Goal: Task Accomplishment & Management: Use online tool/utility

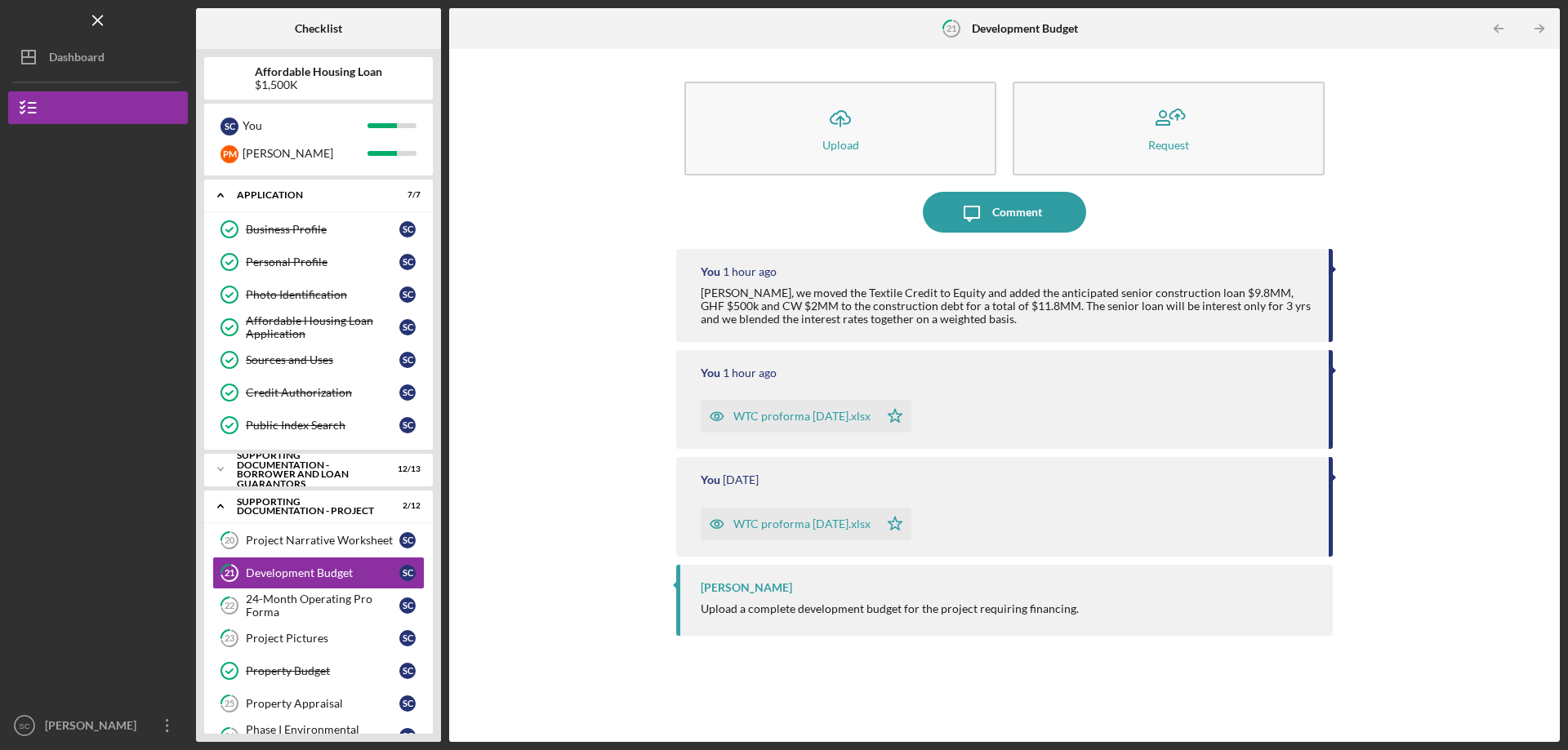
scroll to position [164, 0]
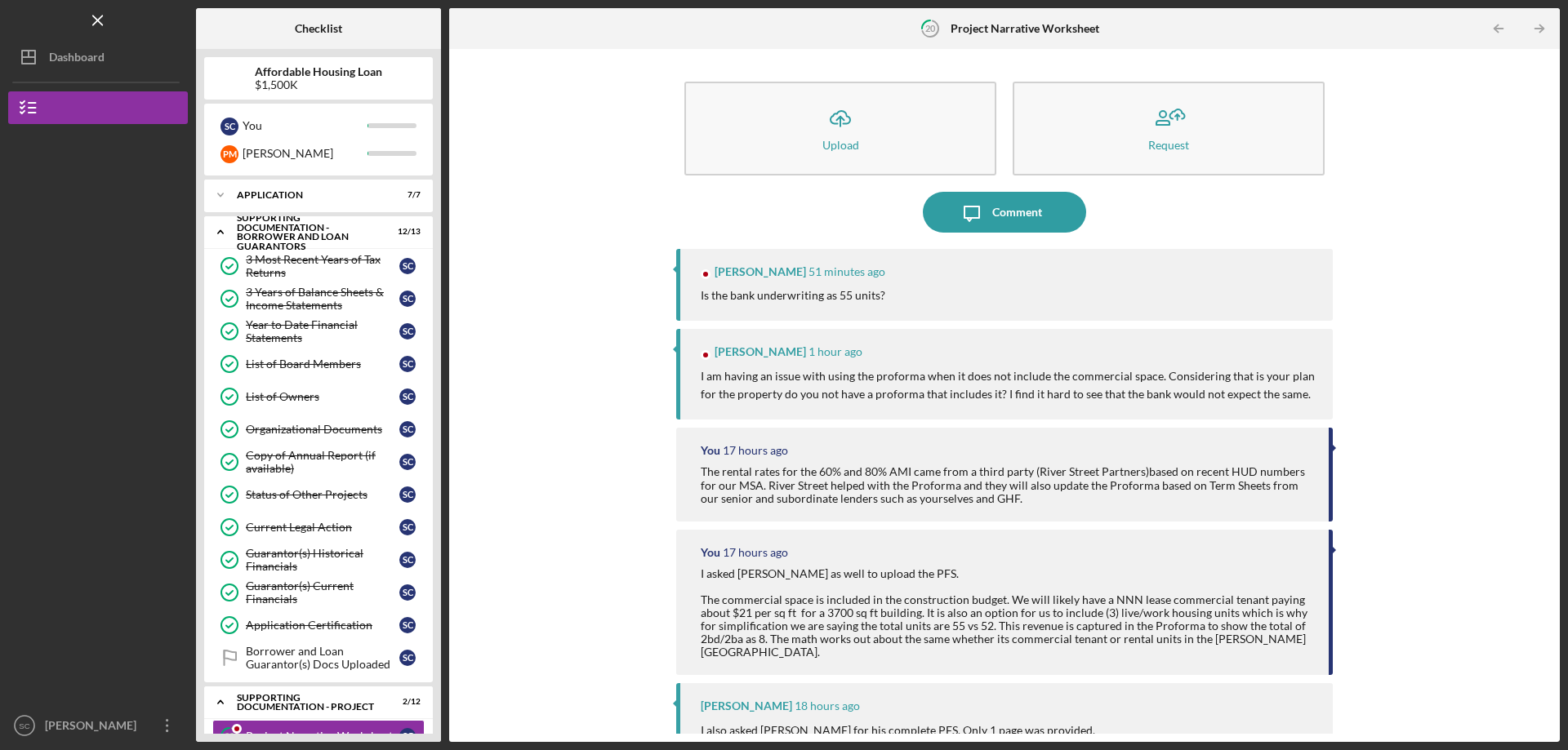
scroll to position [253, 0]
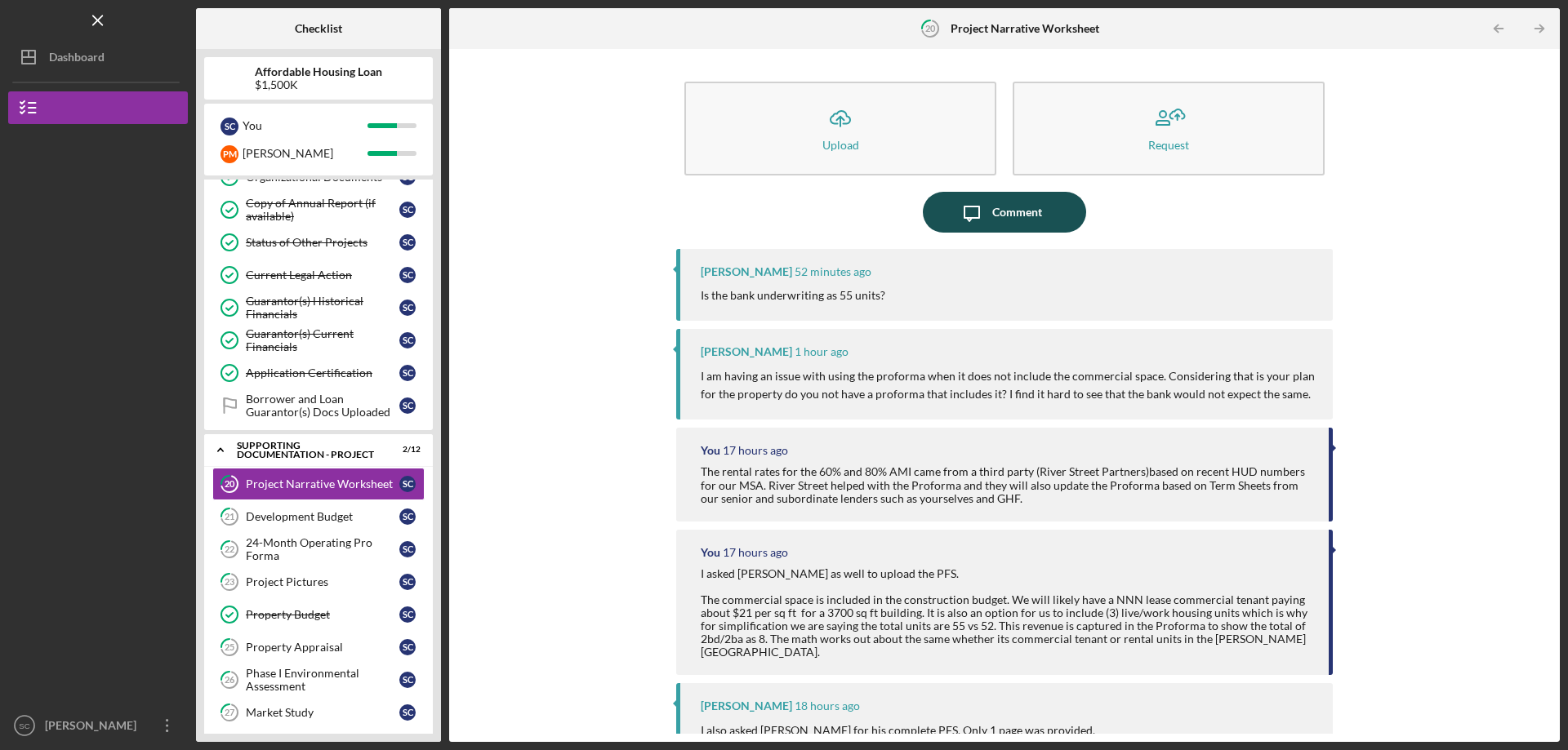
click at [1002, 211] on div "Comment" at bounding box center [1017, 212] width 50 height 41
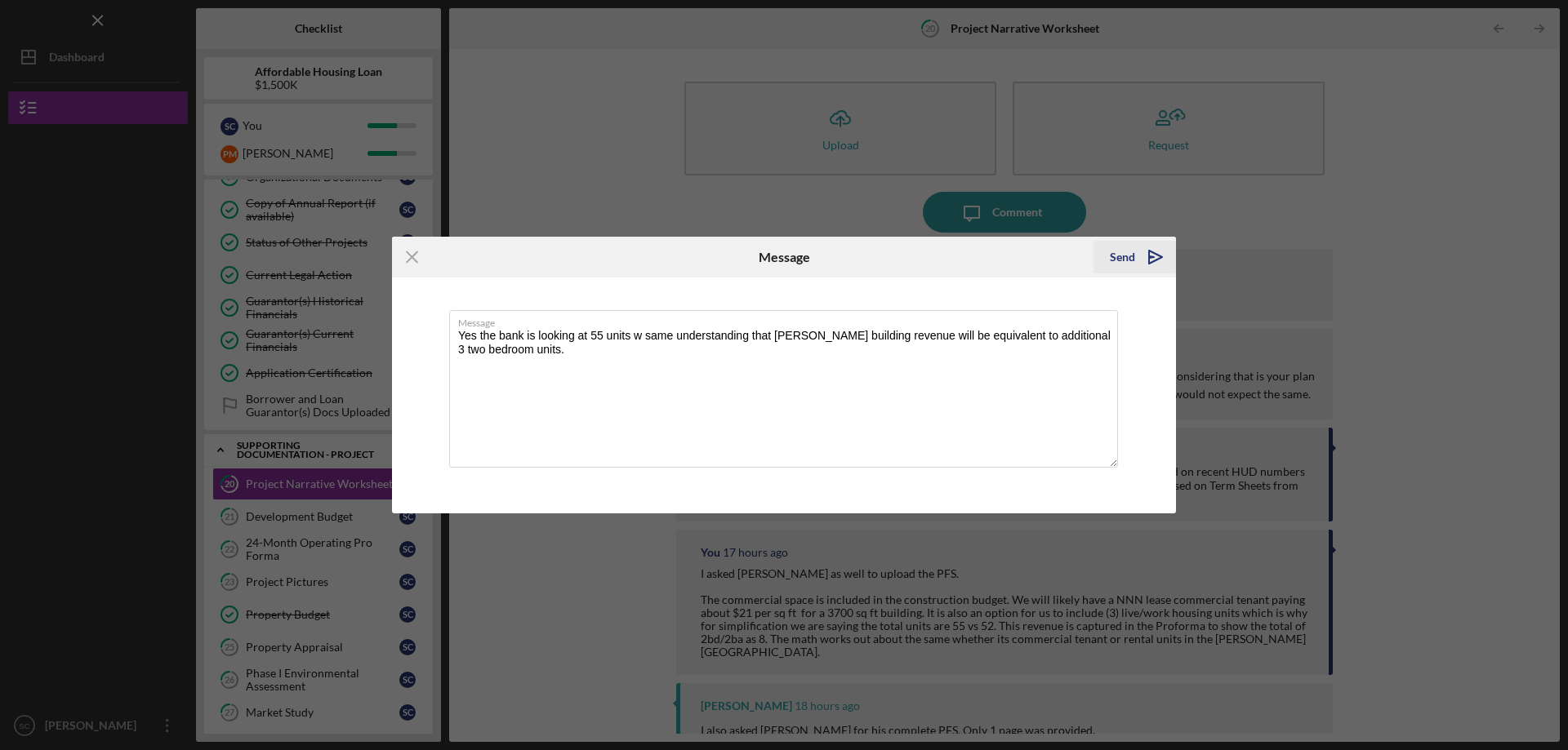
type textarea "Yes the bank is looking at 55 units w same understanding that Thompson building…"
click at [1152, 257] on polygon "submit" at bounding box center [1152, 258] width 5 height 2
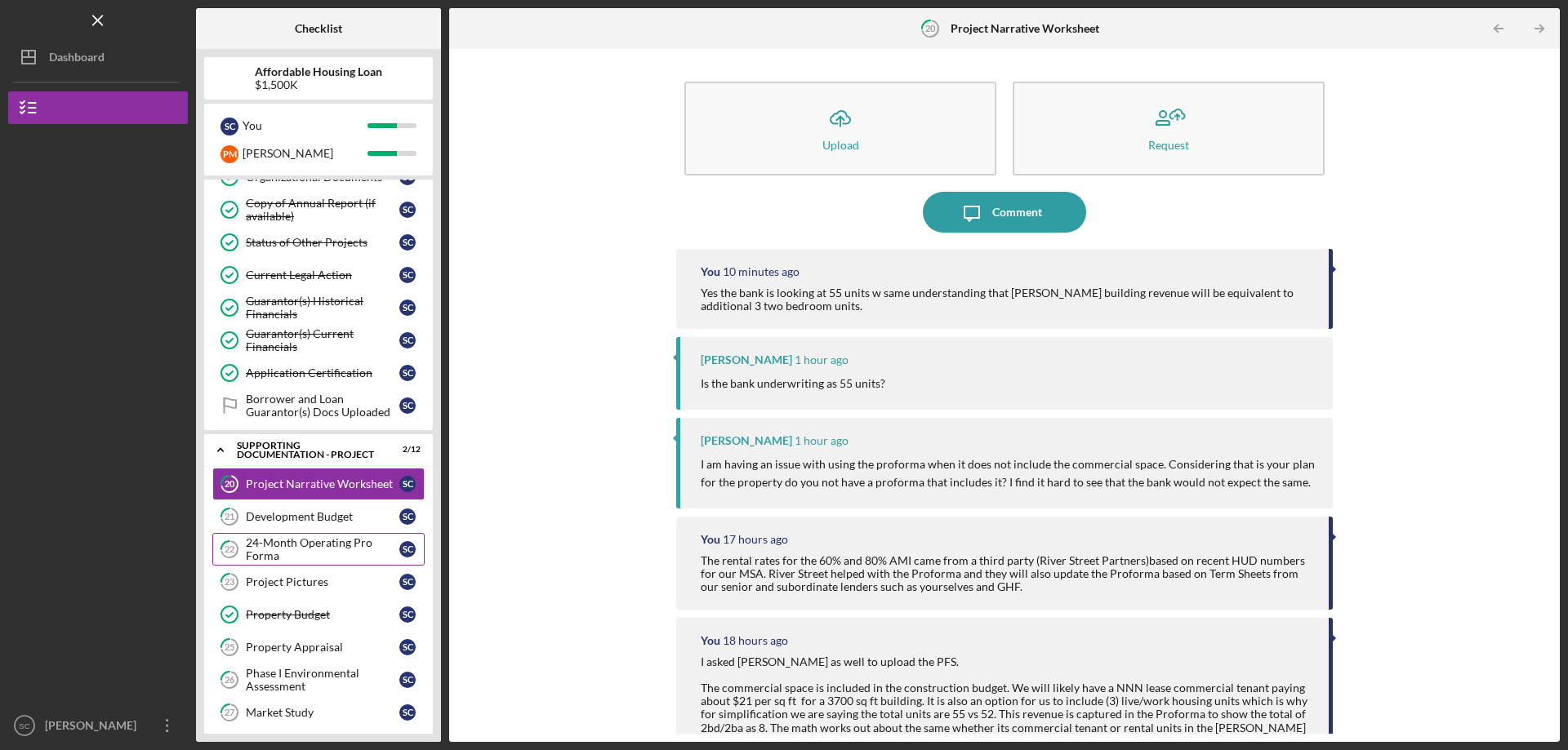
click at [272, 549] on div "24-Month Operating Pro Forma" at bounding box center [322, 549] width 154 height 26
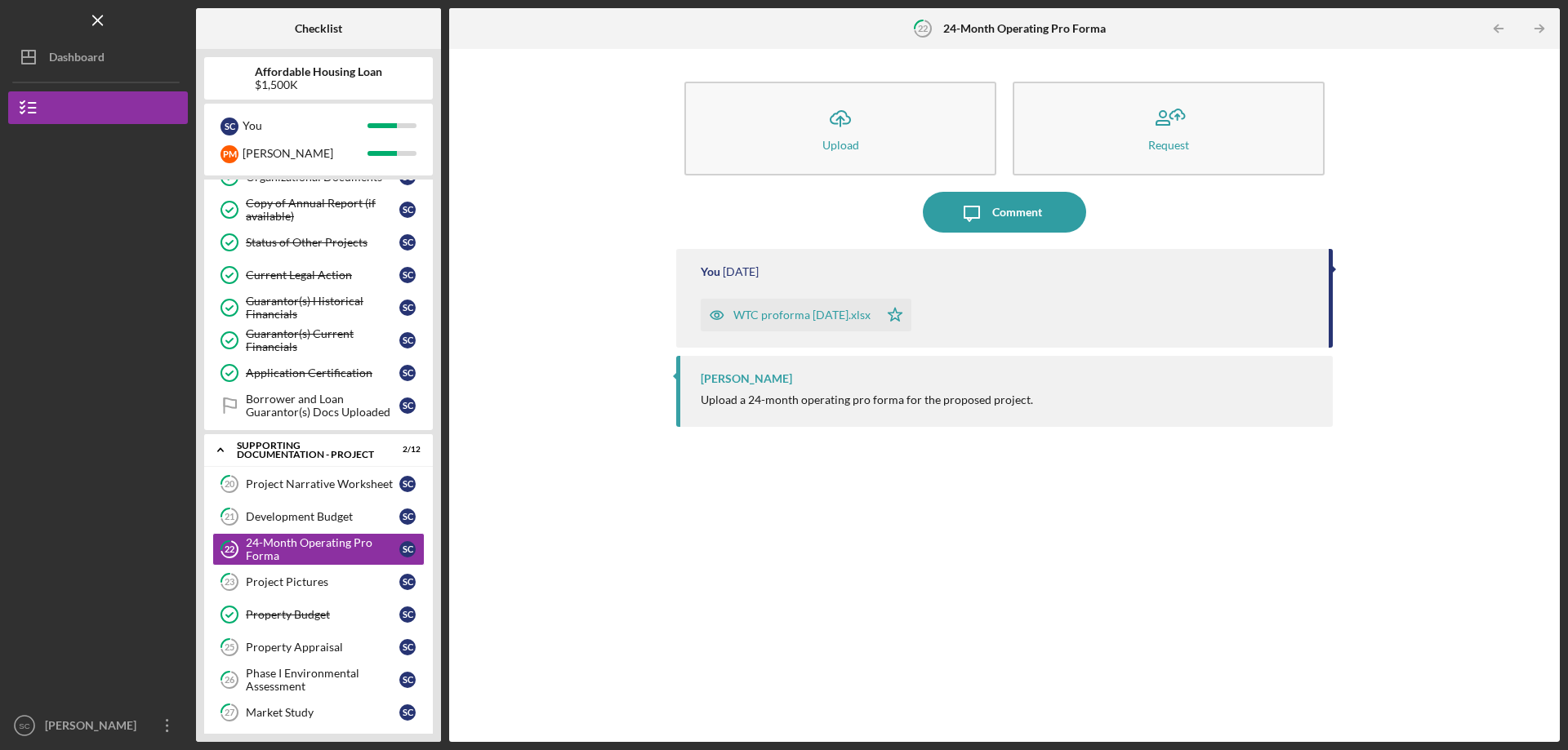
click at [751, 313] on div "WTC proforma [DATE].xlsx" at bounding box center [802, 315] width 137 height 13
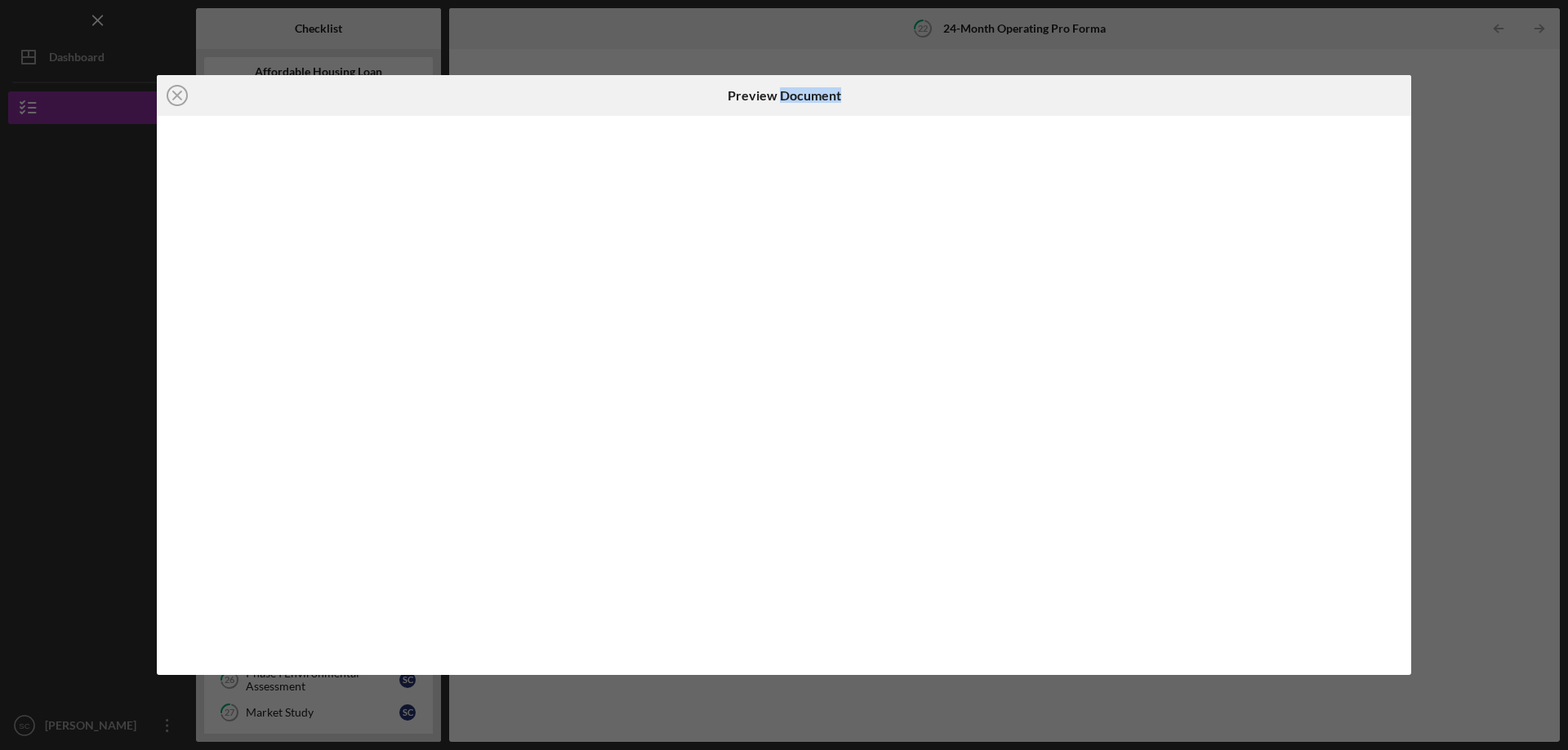
click at [751, 313] on div at bounding box center [784, 395] width 1255 height 560
click at [1497, 107] on div "Icon/Close Preview Document Icon/Download" at bounding box center [784, 375] width 1568 height 750
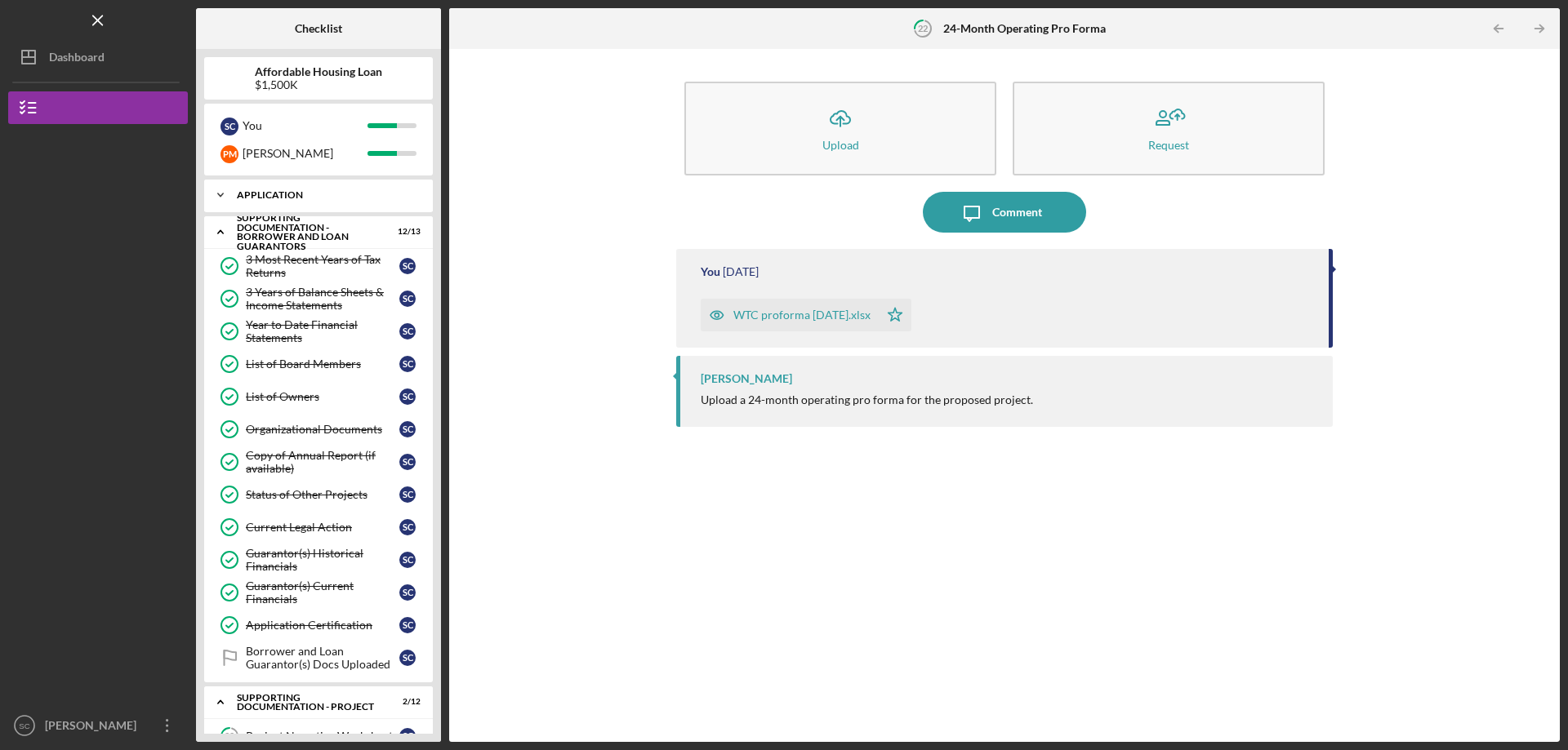
click at [217, 191] on icon "Icon/Expander" at bounding box center [220, 195] width 33 height 33
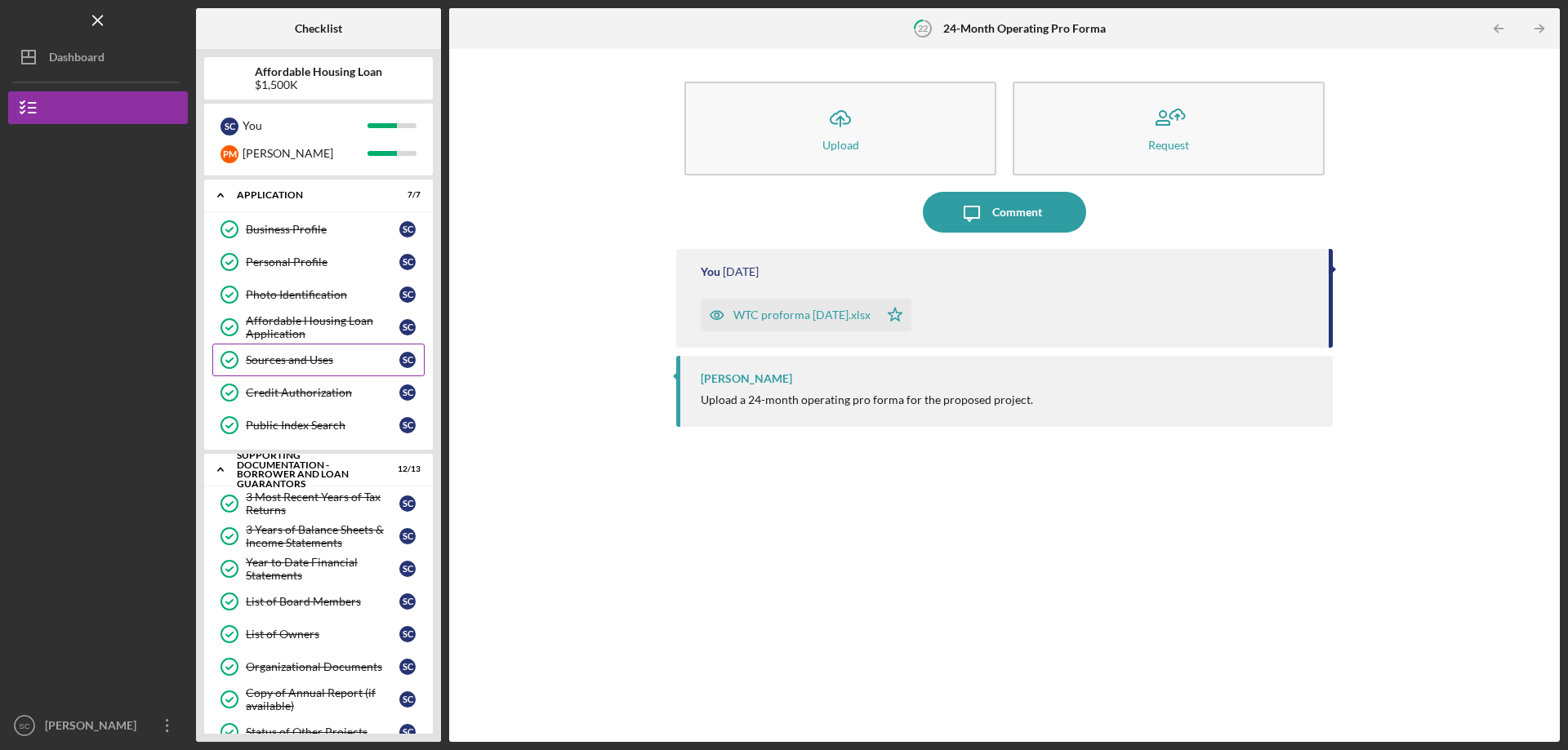
click at [281, 359] on div "Sources and Uses" at bounding box center [322, 360] width 154 height 13
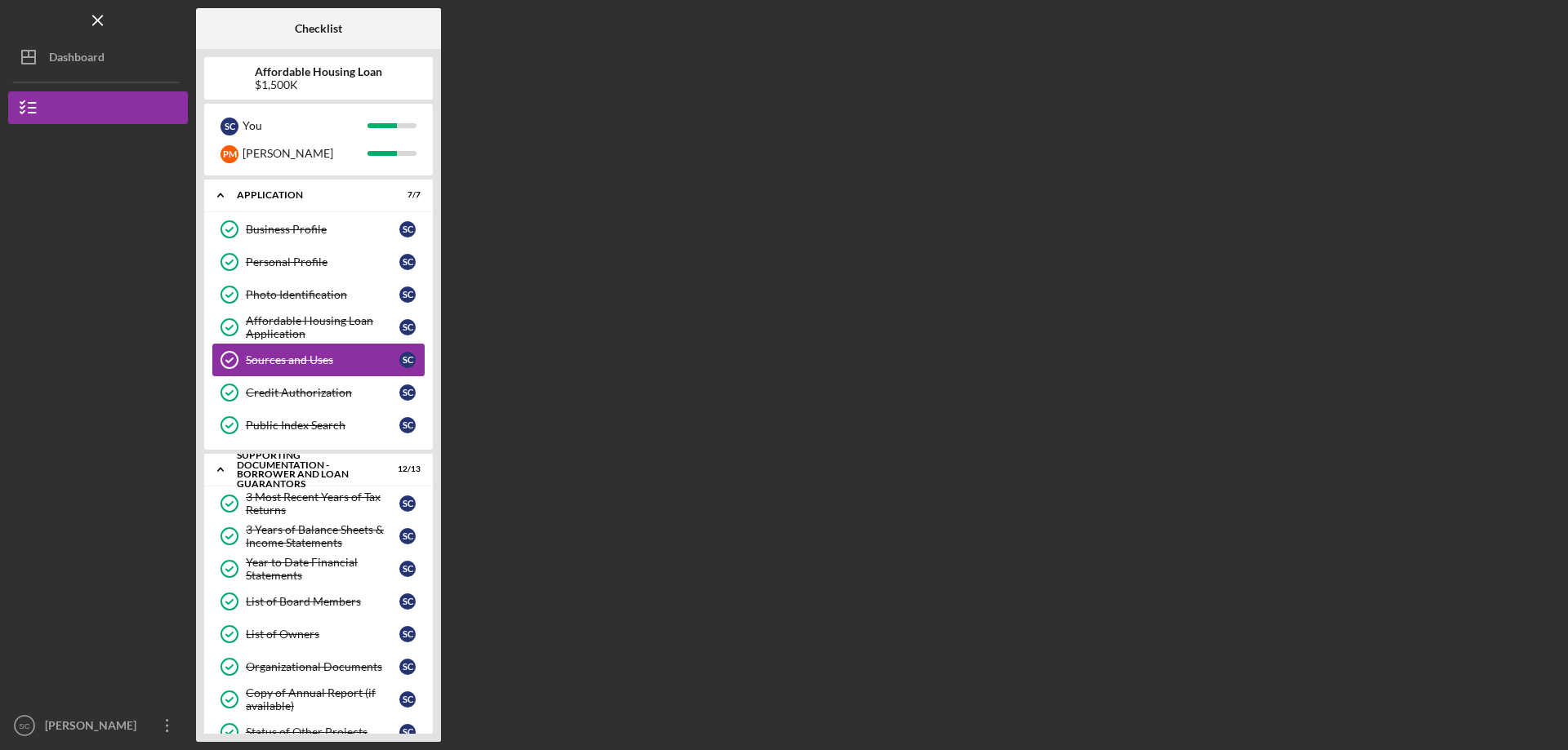
click at [281, 359] on div "Sources and Uses" at bounding box center [322, 360] width 154 height 13
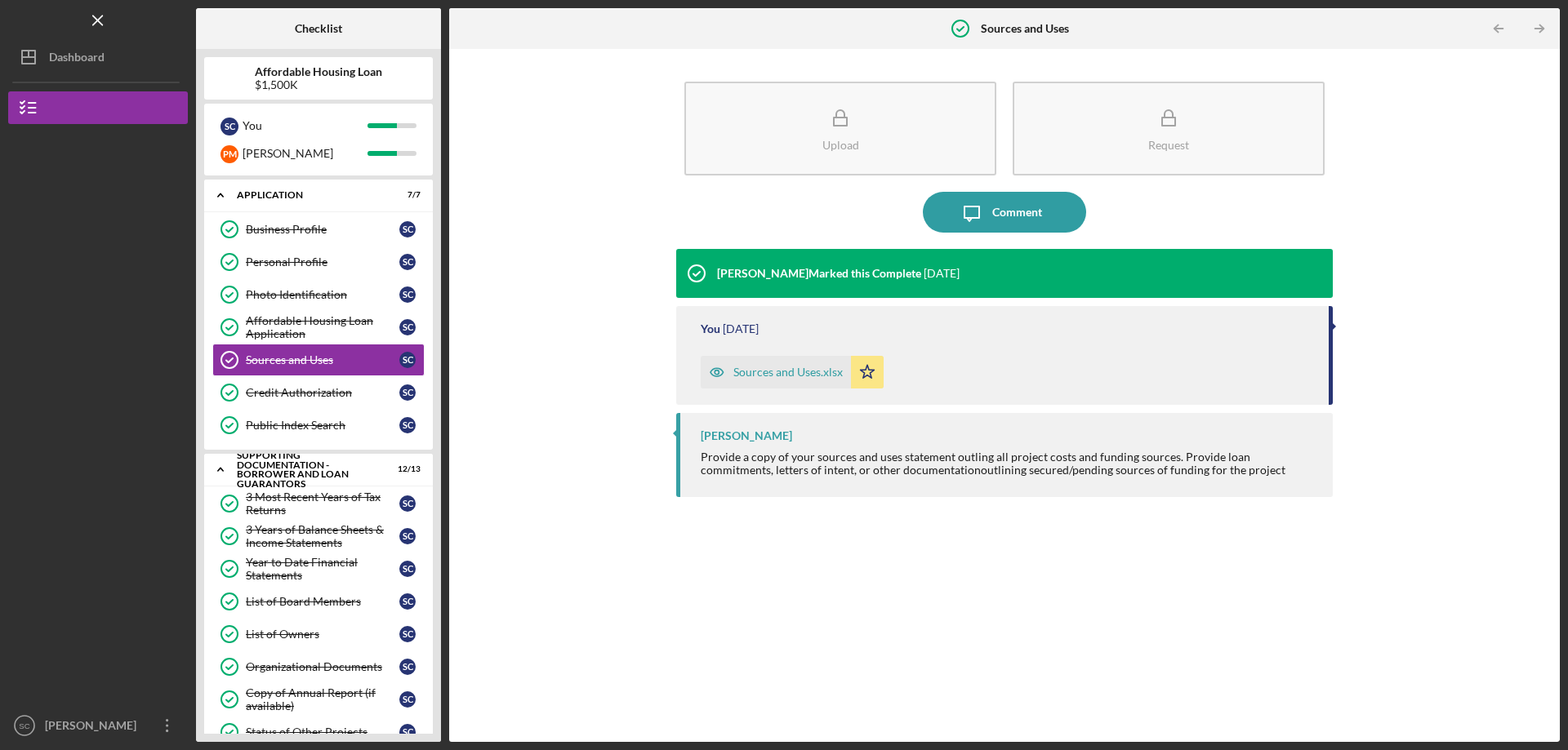
click at [765, 375] on div "Sources and Uses.xlsx" at bounding box center [788, 372] width 109 height 13
